Goal: Communication & Community: Ask a question

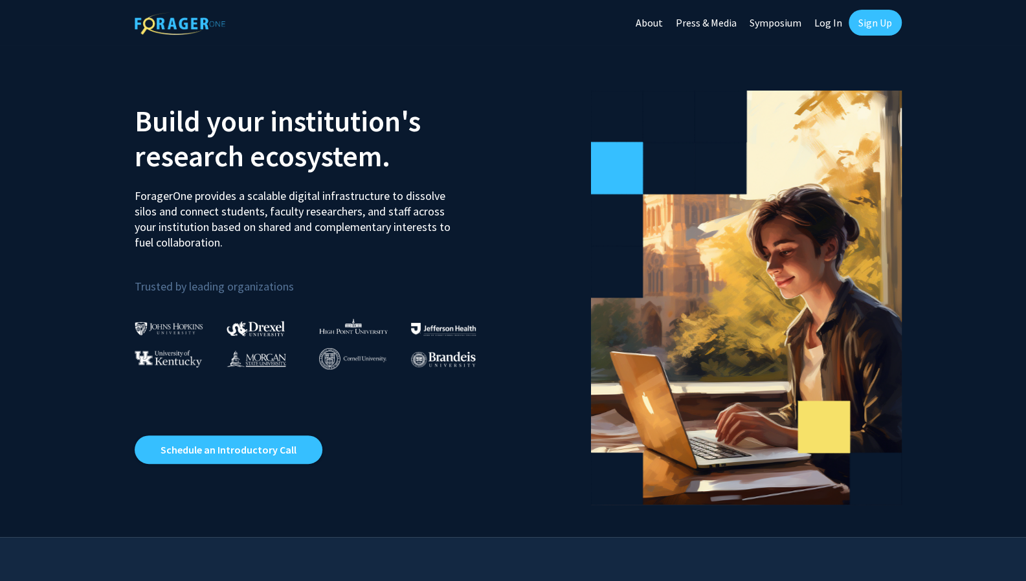
click at [825, 17] on link "Log In" at bounding box center [828, 22] width 41 height 45
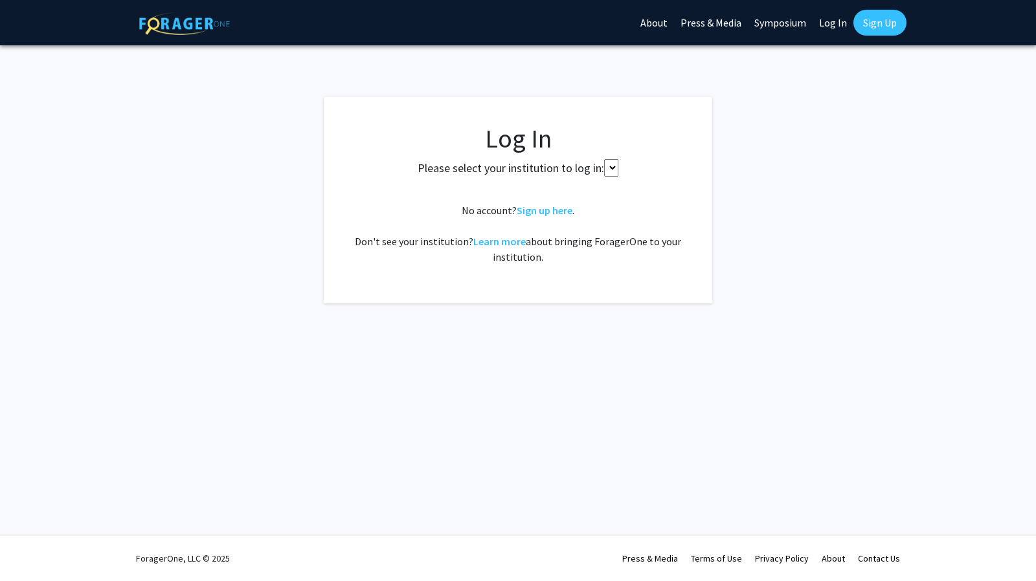
select select
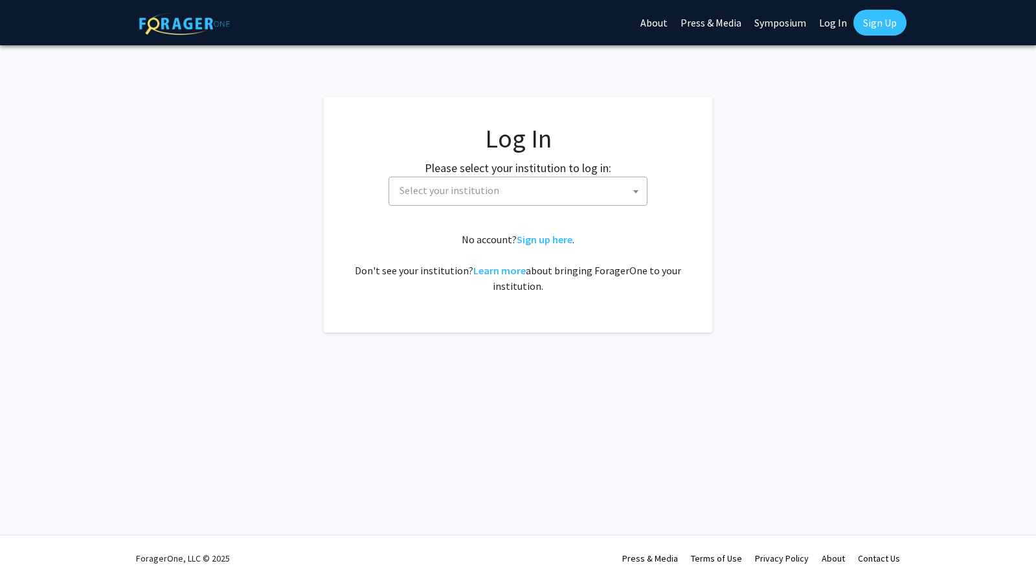
click at [494, 188] on span "Select your institution" at bounding box center [449, 190] width 100 height 13
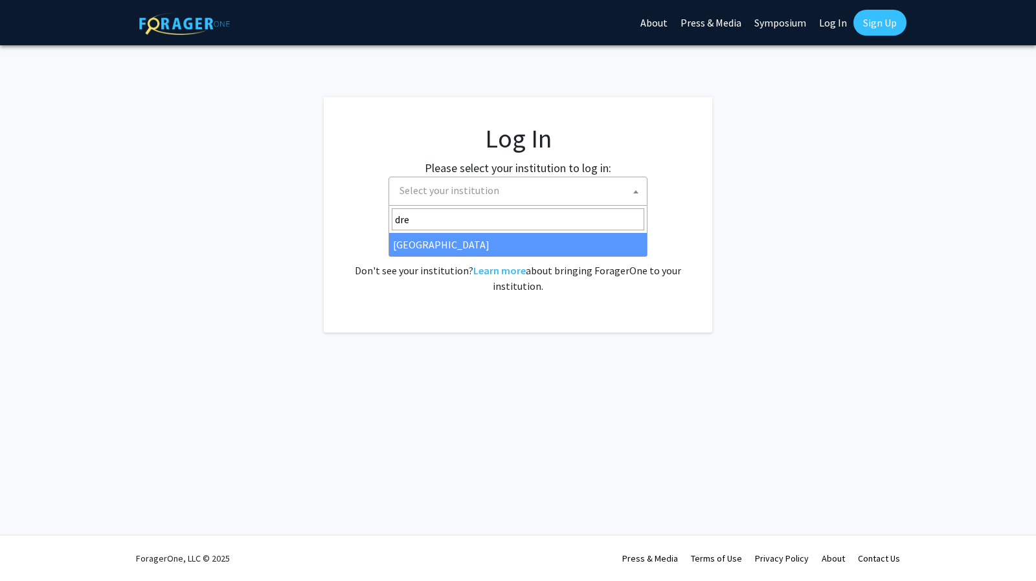
type input "dre"
select select "6"
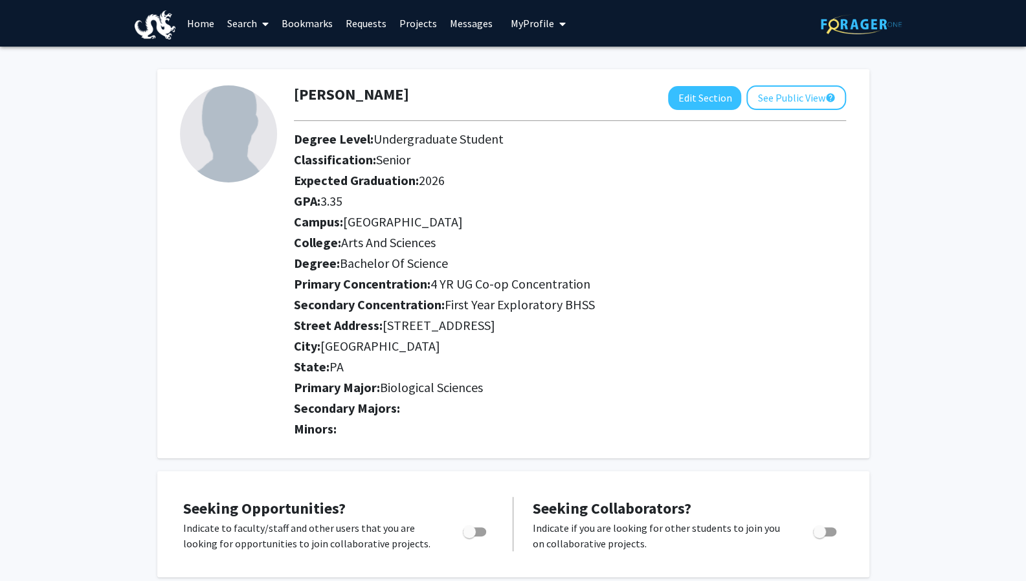
click at [305, 23] on link "Bookmarks" at bounding box center [307, 23] width 64 height 45
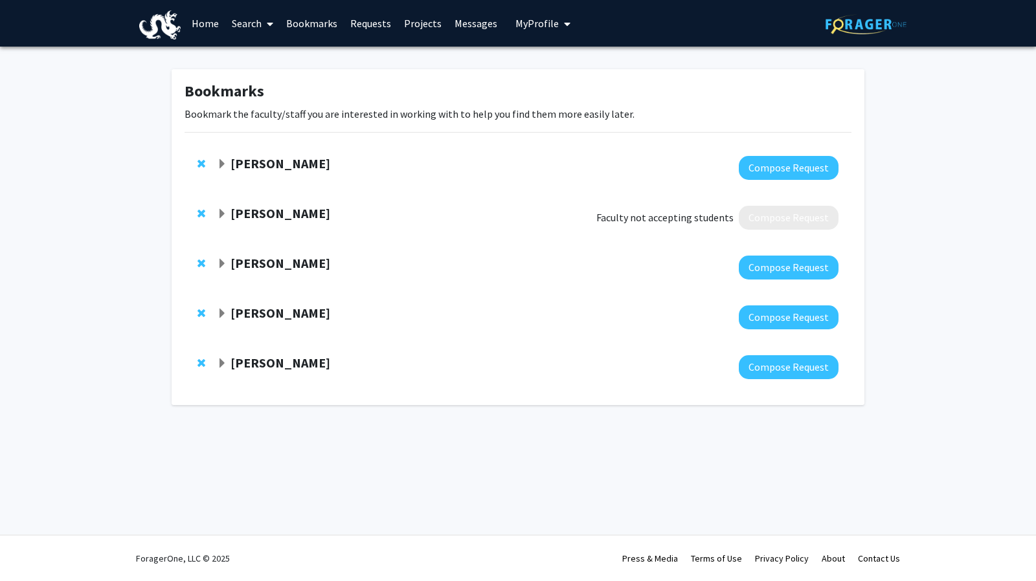
click at [289, 164] on strong "[PERSON_NAME]" at bounding box center [280, 163] width 100 height 16
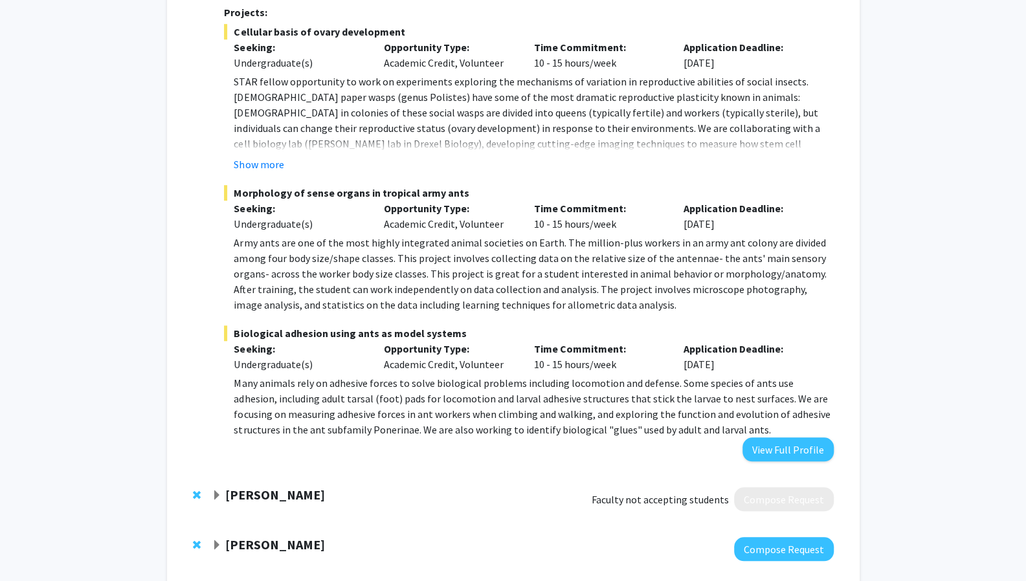
scroll to position [470, 0]
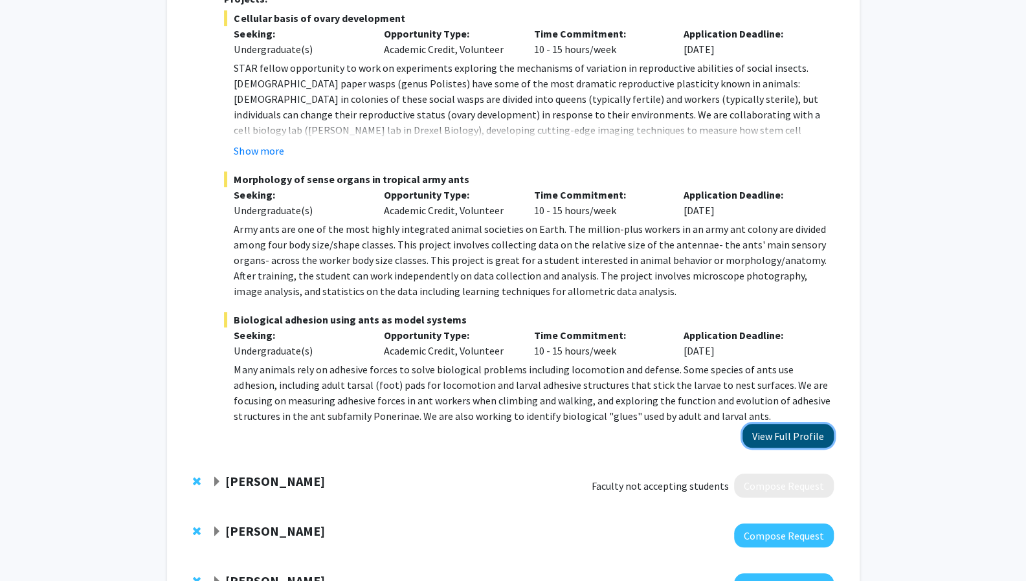
click at [761, 424] on button "View Full Profile" at bounding box center [787, 436] width 91 height 24
drag, startPoint x: 236, startPoint y: 164, endPoint x: 461, endPoint y: 151, distance: 225.6
click at [461, 151] on fg-project-list "Cellular basis of ovary development Seeking: Undergraduate(s) Opportunity Type:…" at bounding box center [528, 217] width 609 height 414
copy span "Morphology of sense organs in tropical army ants"
click at [467, 172] on span "Morphology of sense organs in tropical army ants" at bounding box center [528, 180] width 609 height 16
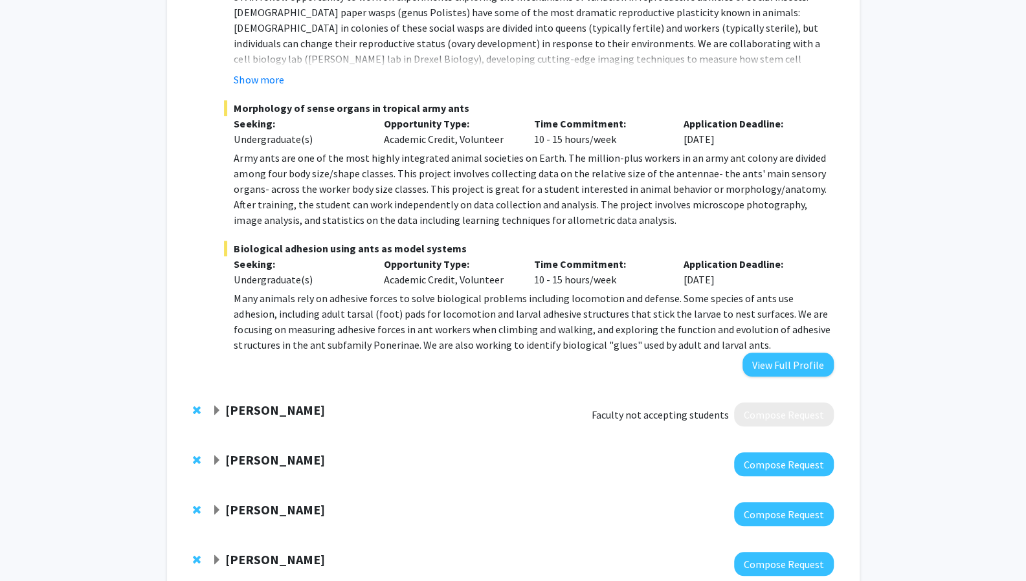
scroll to position [614, 0]
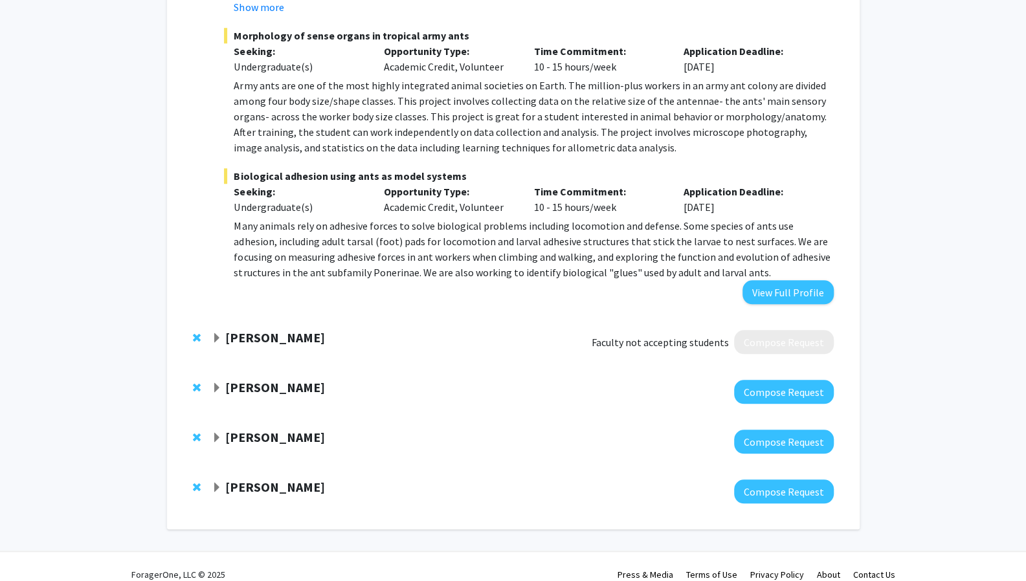
click at [215, 383] on span "Expand Meghan Smith Bookmark" at bounding box center [217, 388] width 10 height 10
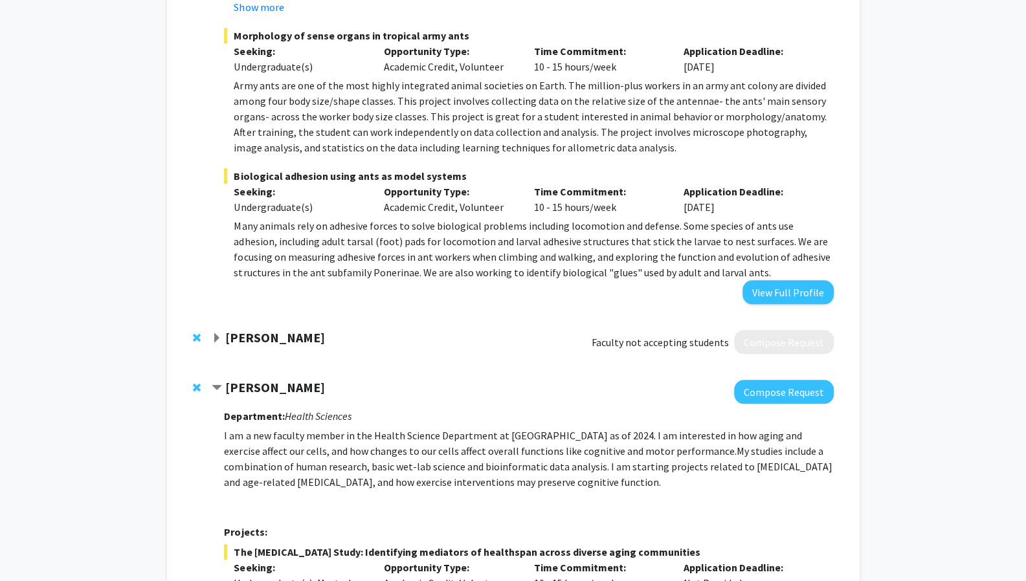
click at [215, 383] on span "Contract Meghan Smith Bookmark" at bounding box center [217, 388] width 10 height 10
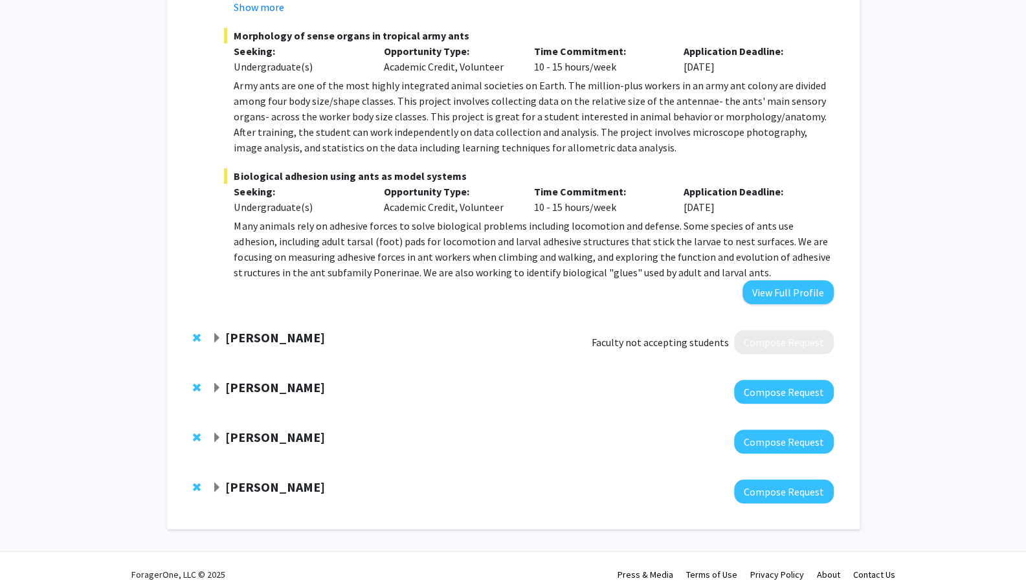
click at [216, 433] on span "Expand Jacob Russell Bookmark" at bounding box center [217, 438] width 10 height 10
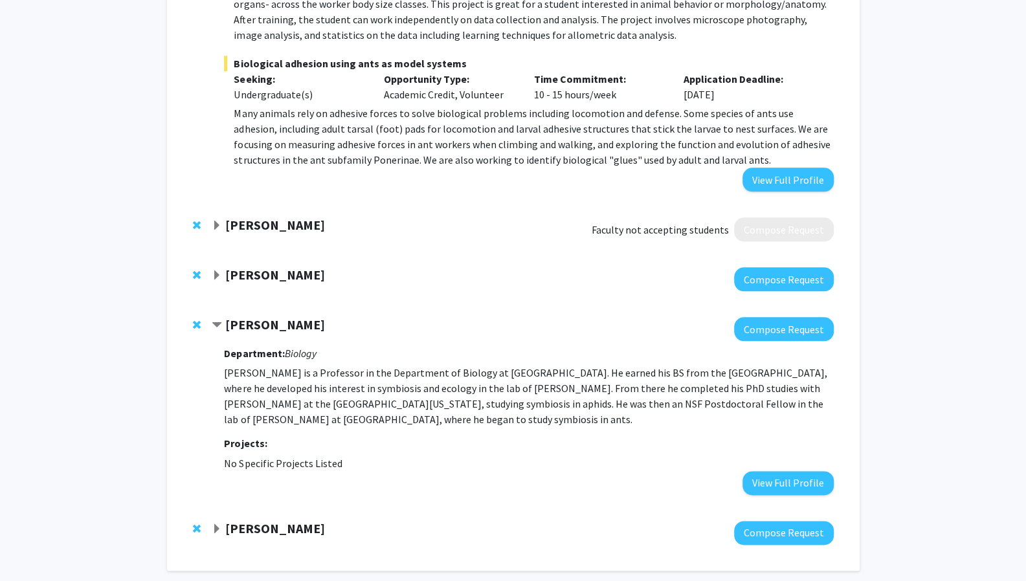
scroll to position [768, 0]
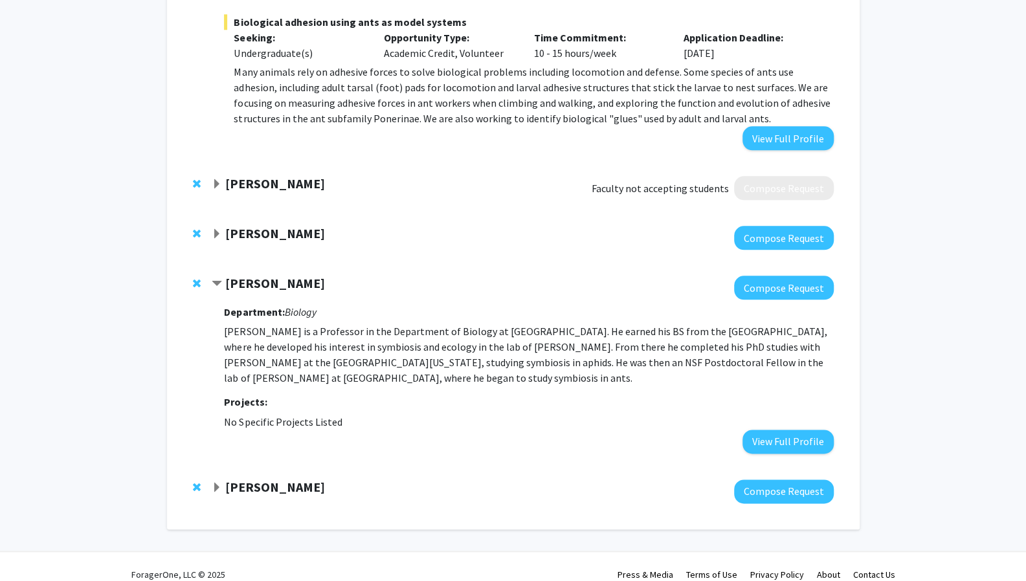
click at [218, 279] on span "Contract Jacob Russell Bookmark" at bounding box center [217, 284] width 10 height 10
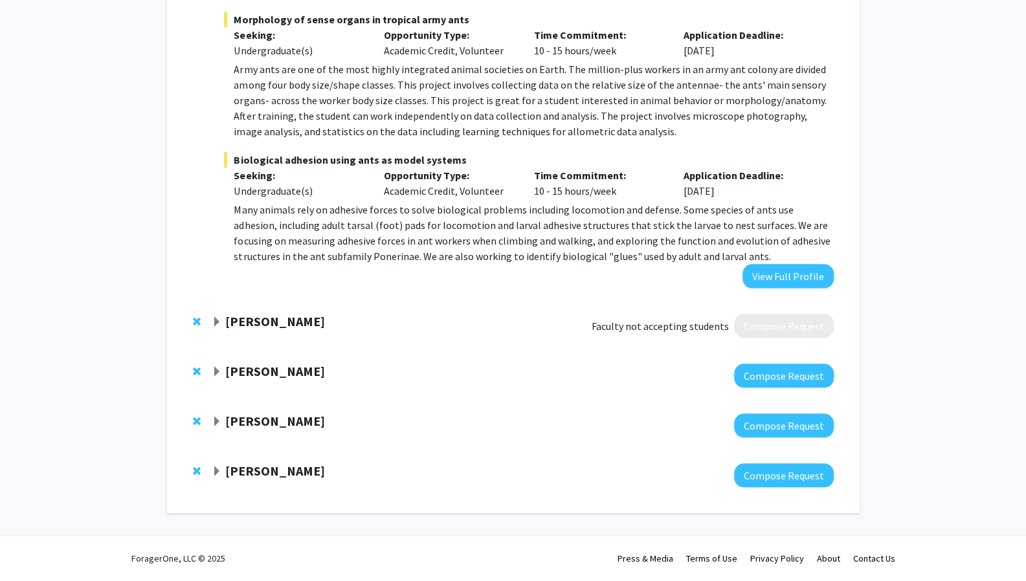
scroll to position [614, 0]
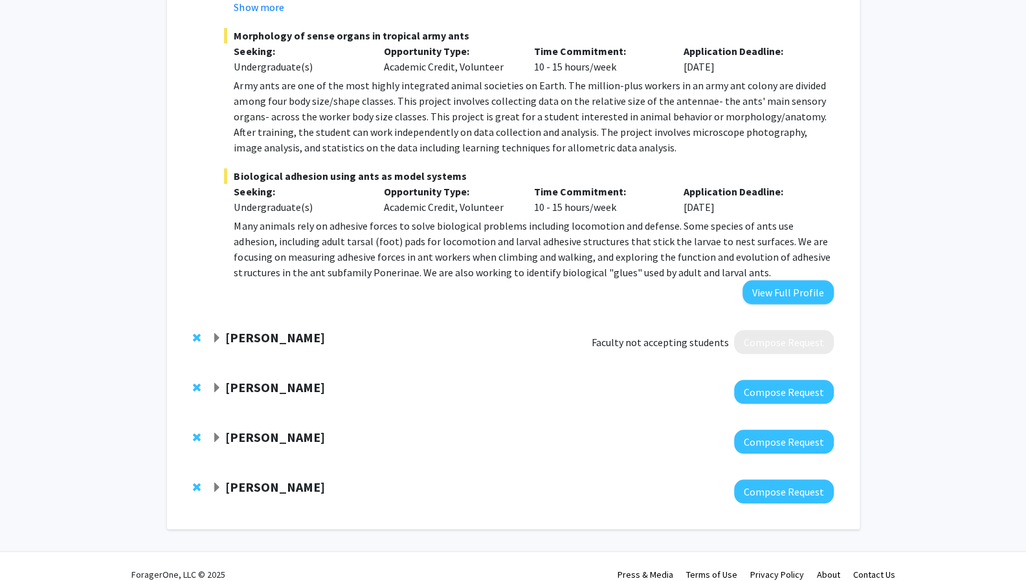
click at [220, 483] on span "Expand Jinjie He Bookmark" at bounding box center [217, 488] width 10 height 10
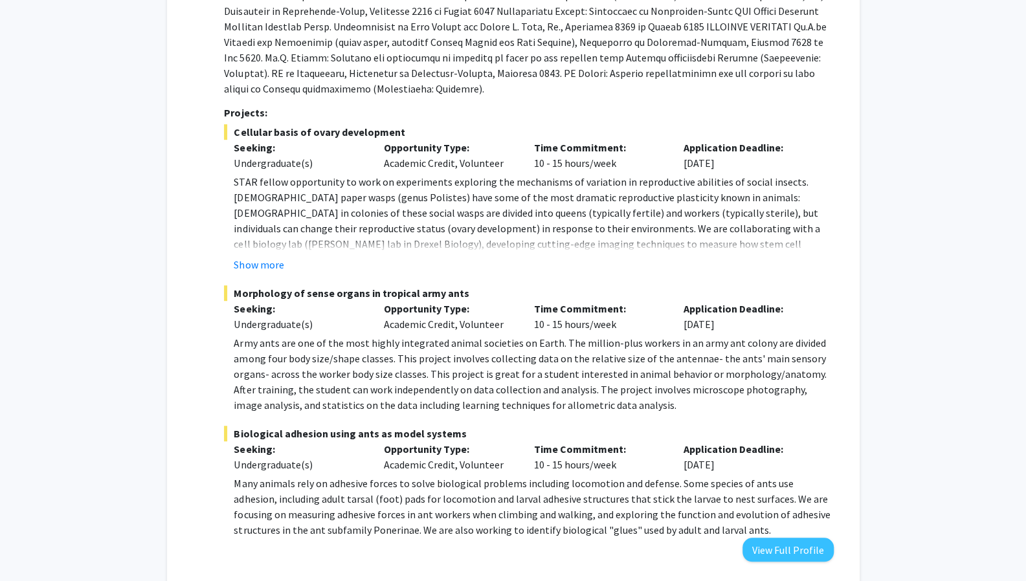
scroll to position [355, 0]
click at [730, 339] on p "Army ants are one of the most highly integrated animal societies on Earth. The …" at bounding box center [533, 376] width 599 height 78
click at [801, 539] on button "View Full Profile" at bounding box center [787, 551] width 91 height 24
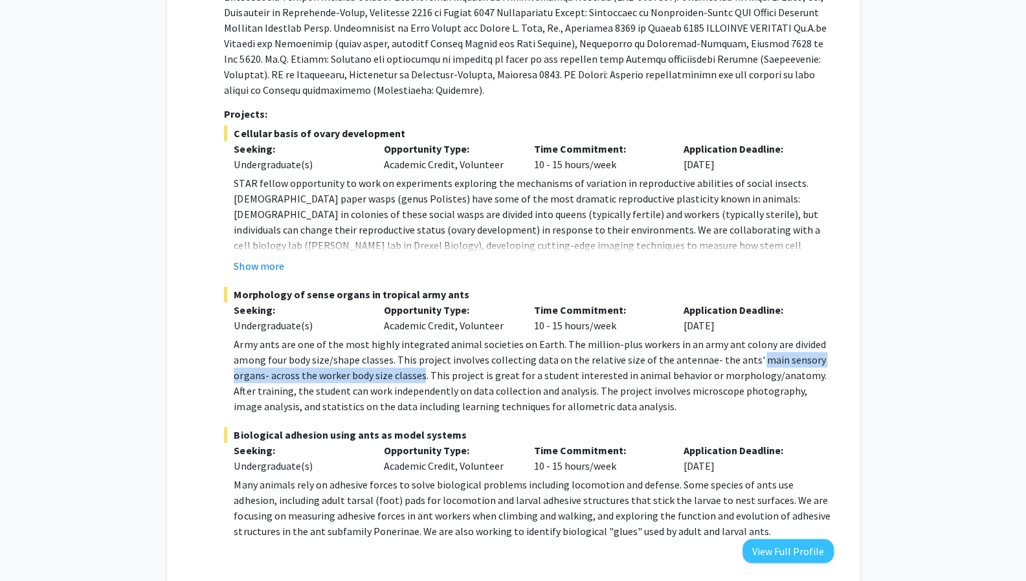
drag, startPoint x: 748, startPoint y: 346, endPoint x: 421, endPoint y: 361, distance: 327.2
click at [421, 361] on p "Army ants are one of the most highly integrated animal societies on Earth. The …" at bounding box center [533, 376] width 599 height 78
copy p "main sensory organs- across the worker body size classes"
click at [440, 381] on p "Army ants are one of the most highly integrated animal societies on Earth. The …" at bounding box center [533, 376] width 599 height 78
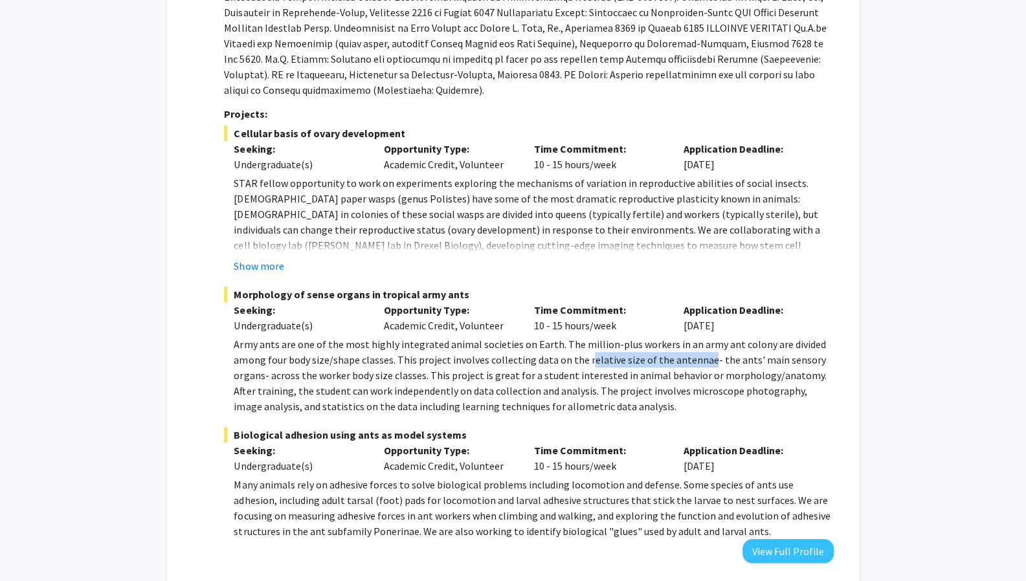
drag, startPoint x: 583, startPoint y: 346, endPoint x: 699, endPoint y: 347, distance: 116.5
click at [699, 347] on p "Army ants are one of the most highly integrated animal societies on Earth. The …" at bounding box center [533, 376] width 599 height 78
copy p "elative size of the antennae"
click at [676, 372] on p "Army ants are one of the most highly integrated animal societies on Earth. The …" at bounding box center [533, 376] width 599 height 78
drag, startPoint x: 581, startPoint y: 345, endPoint x: 422, endPoint y: 361, distance: 159.3
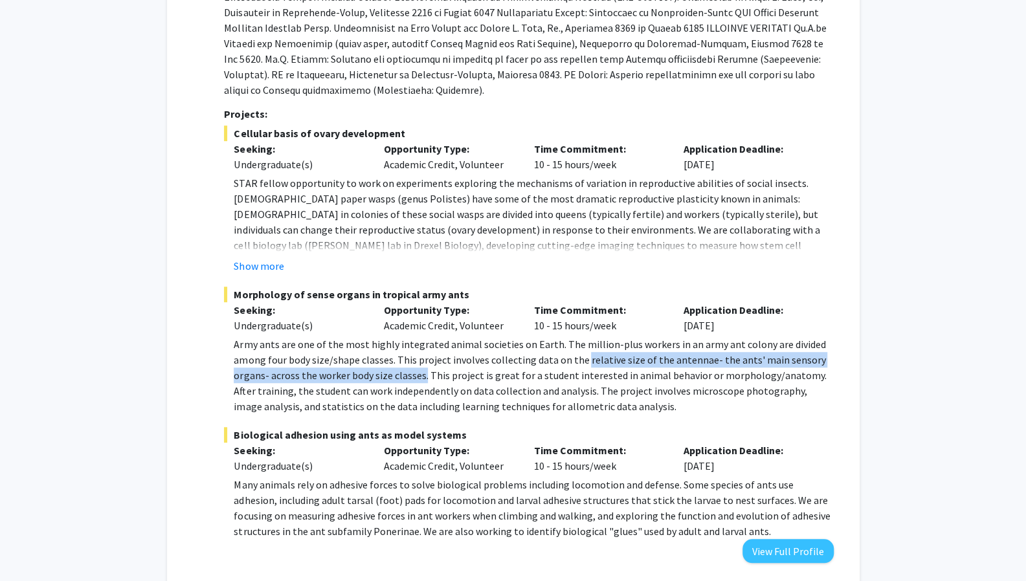
click at [422, 361] on p "Army ants are one of the most highly integrated animal societies on Earth. The …" at bounding box center [533, 376] width 599 height 78
copy p "relative size of the antennae- the ants' main sensory organs- across the worker…"
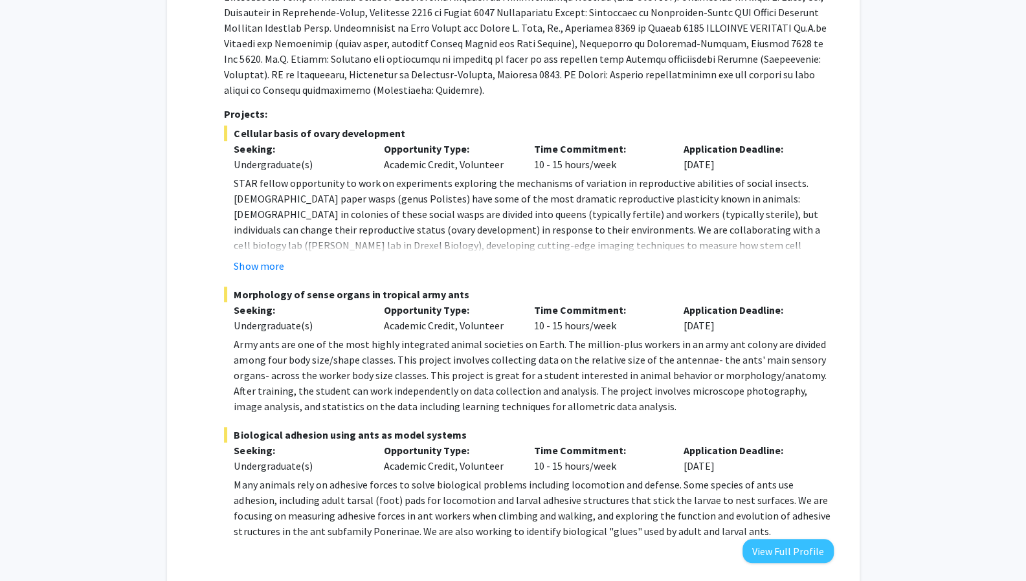
click at [529, 390] on p "Army ants are one of the most highly integrated animal societies on Earth. The …" at bounding box center [533, 376] width 599 height 78
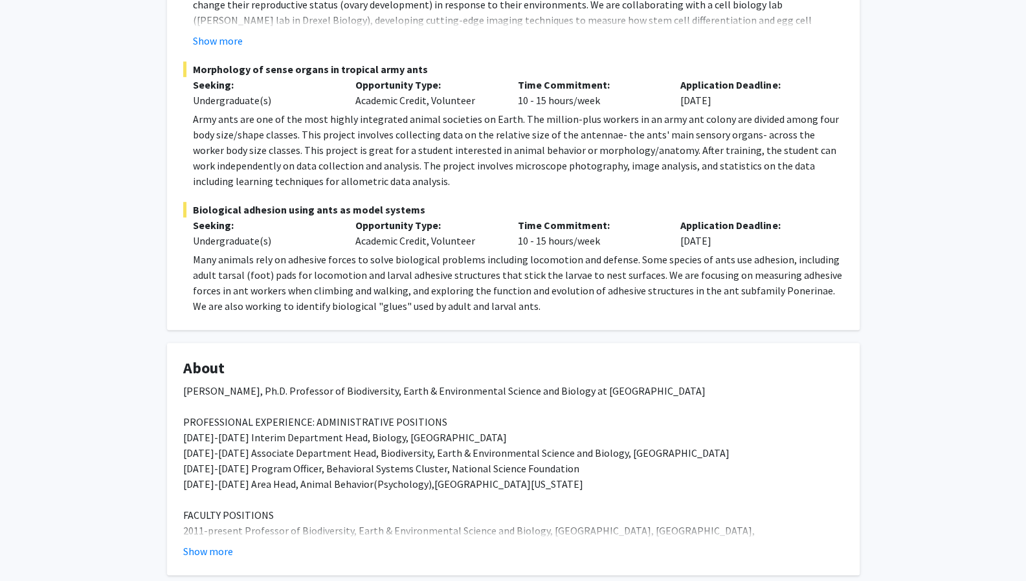
scroll to position [393, 0]
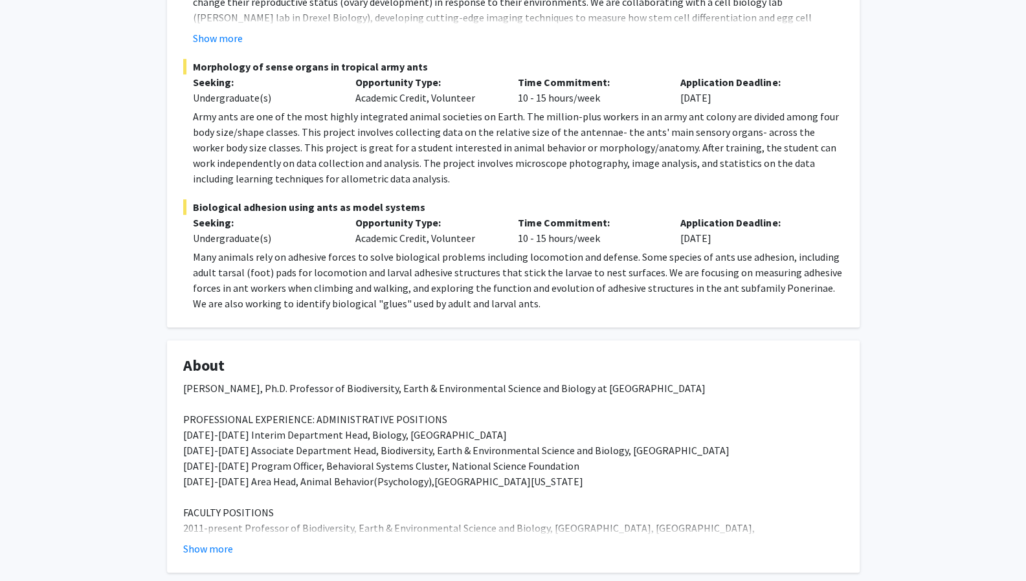
drag, startPoint x: 194, startPoint y: 67, endPoint x: 425, endPoint y: 60, distance: 231.2
click at [425, 60] on span "Morphology of sense organs in tropical army ants" at bounding box center [513, 67] width 660 height 16
copy span "Morphology of sense organs in tropical army ants"
click at [366, 89] on p "Opportunity Type:" at bounding box center [426, 82] width 143 height 16
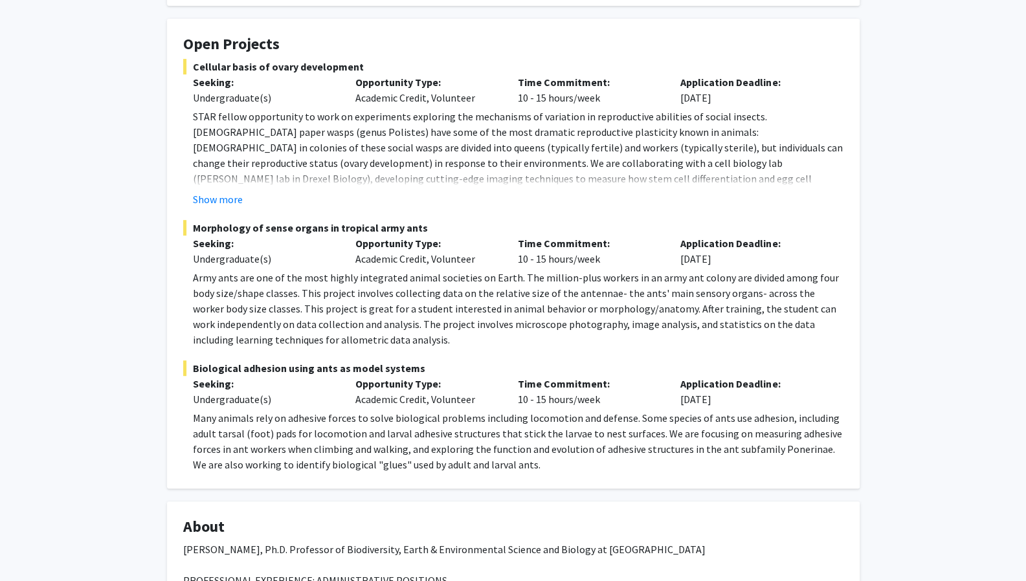
scroll to position [251, 0]
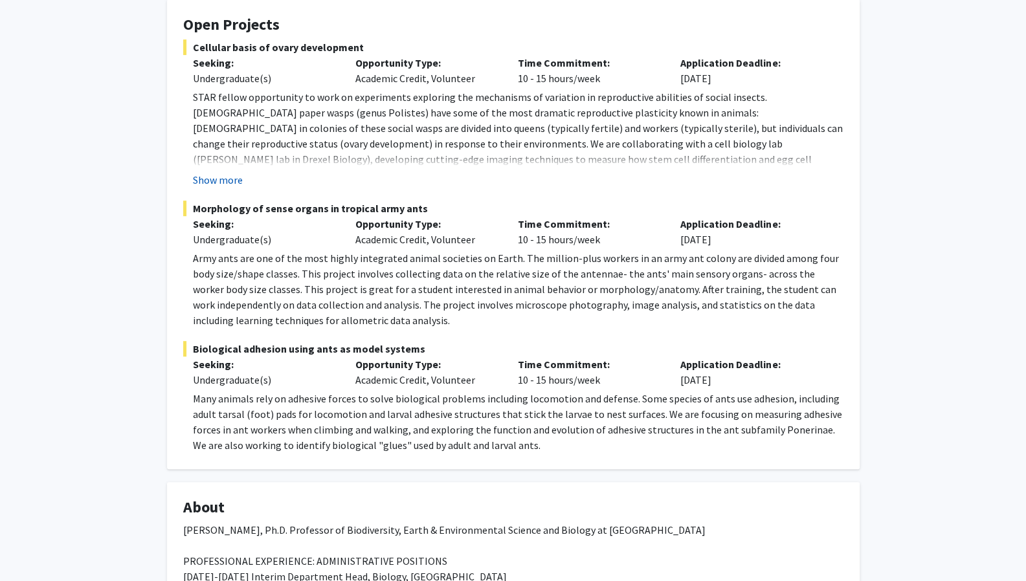
click at [205, 177] on button "Show more" at bounding box center [218, 180] width 50 height 16
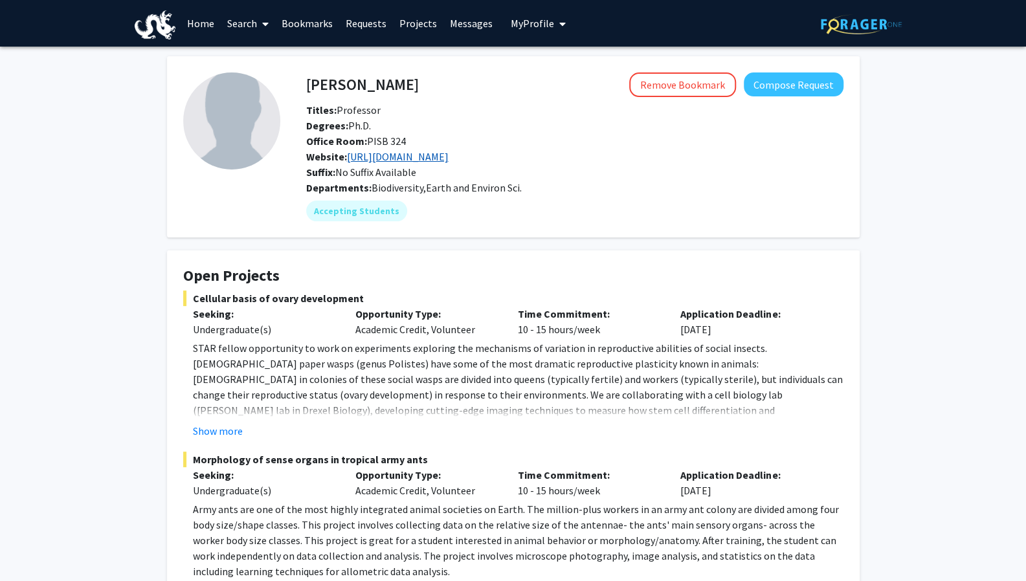
click at [437, 150] on link "https://www.ecitondude.net/" at bounding box center [398, 156] width 102 height 13
click at [794, 86] on button "Compose Request" at bounding box center [794, 84] width 100 height 24
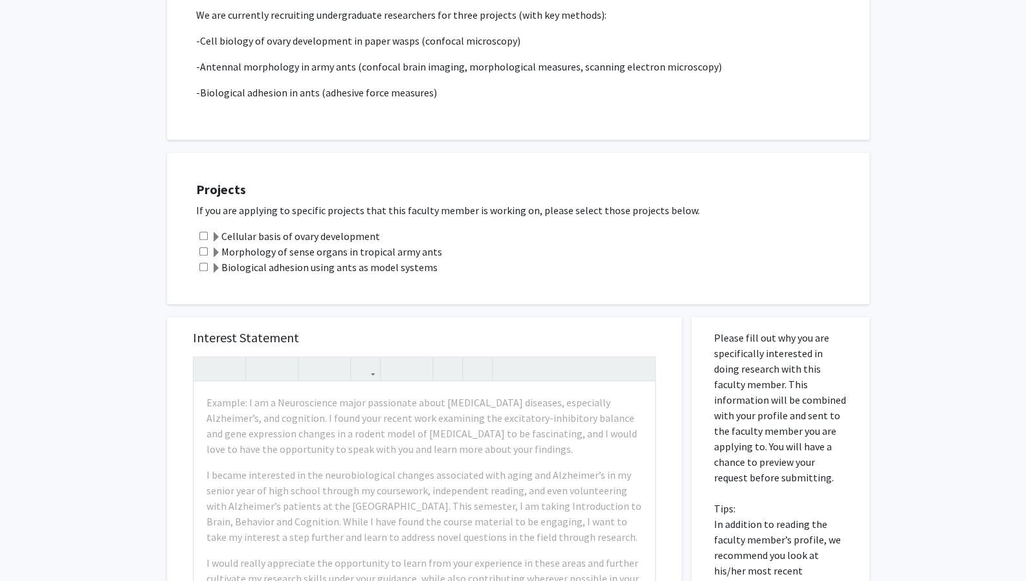
scroll to position [379, 0]
click at [430, 243] on label "Morphology of sense organs in tropical army ants" at bounding box center [326, 251] width 231 height 16
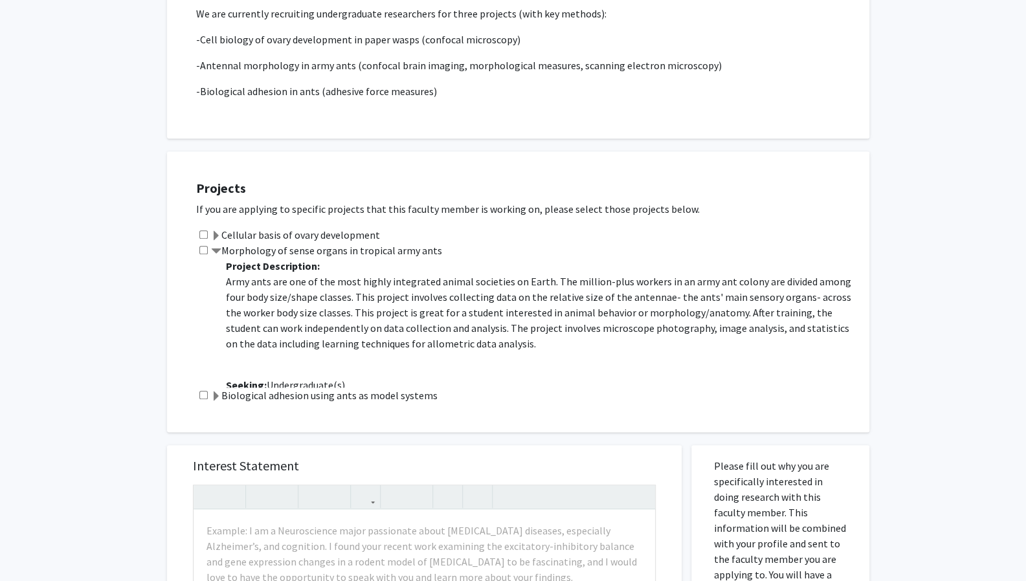
click at [206, 246] on input "checkbox" at bounding box center [203, 250] width 8 height 8
checkbox input "true"
click at [215, 247] on span at bounding box center [216, 252] width 10 height 10
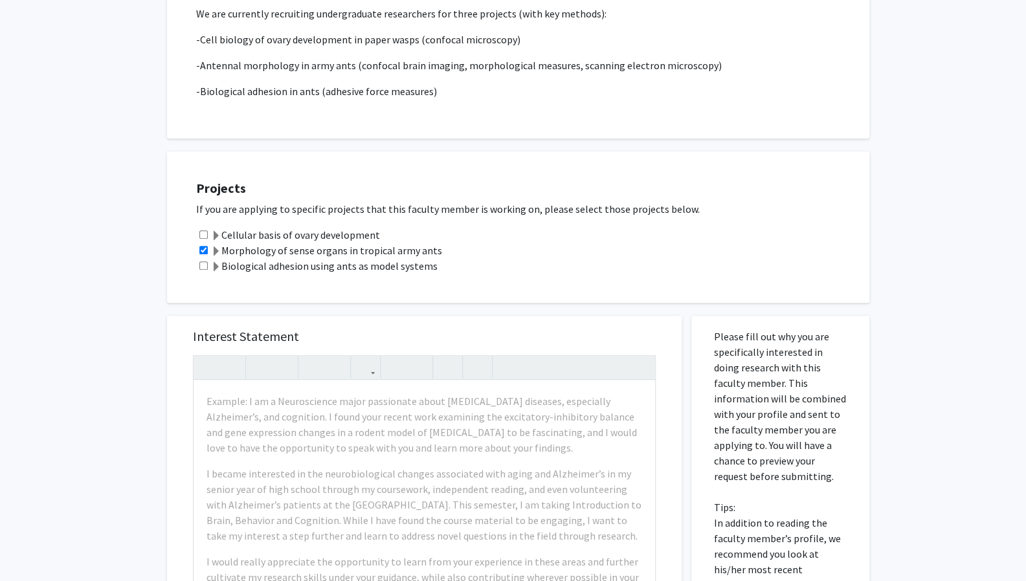
click at [509, 168] on div "Projects If you are applying to specific projects that this faculty member is w…" at bounding box center [526, 227] width 686 height 119
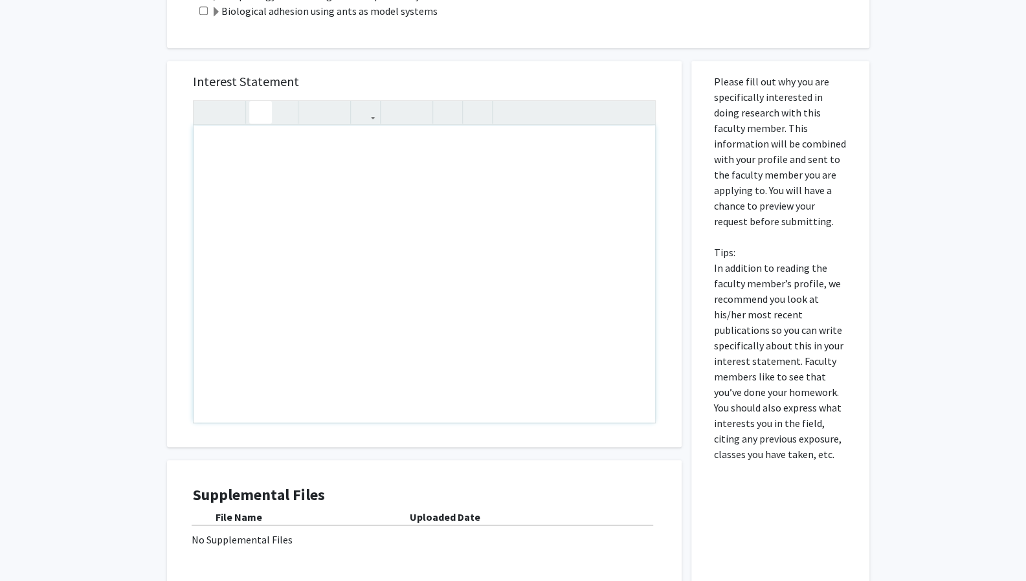
scroll to position [559, 0]
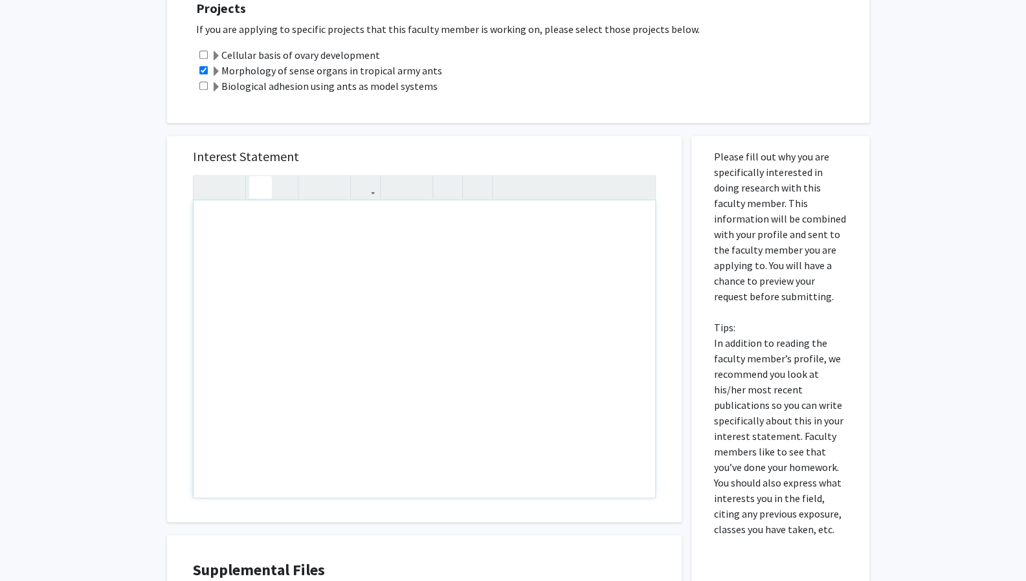
click at [805, 409] on p "Please fill out why you are specifically interested in doing research with this…" at bounding box center [780, 343] width 133 height 388
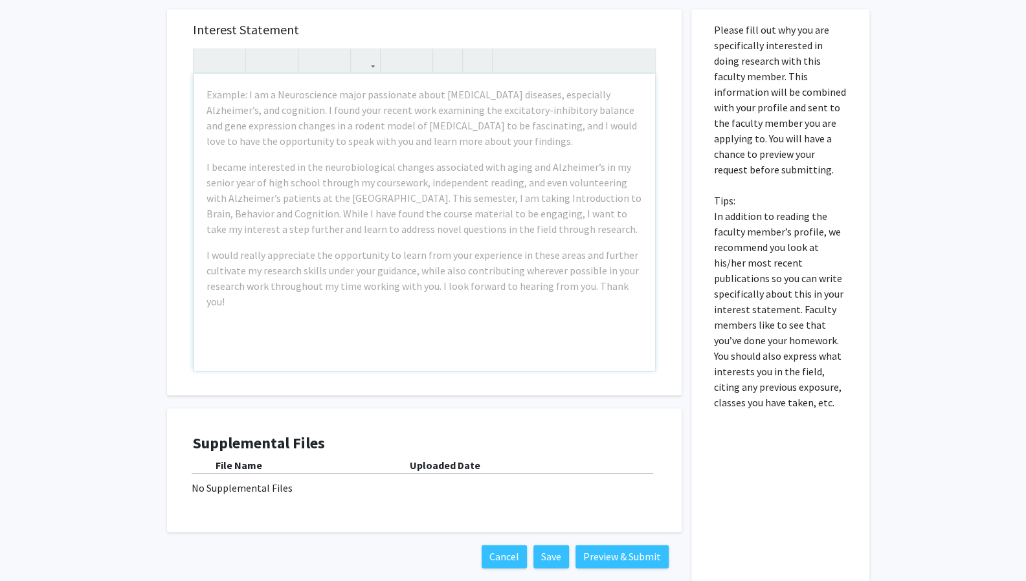
scroll to position [682, 0]
